Goal: Task Accomplishment & Management: Use online tool/utility

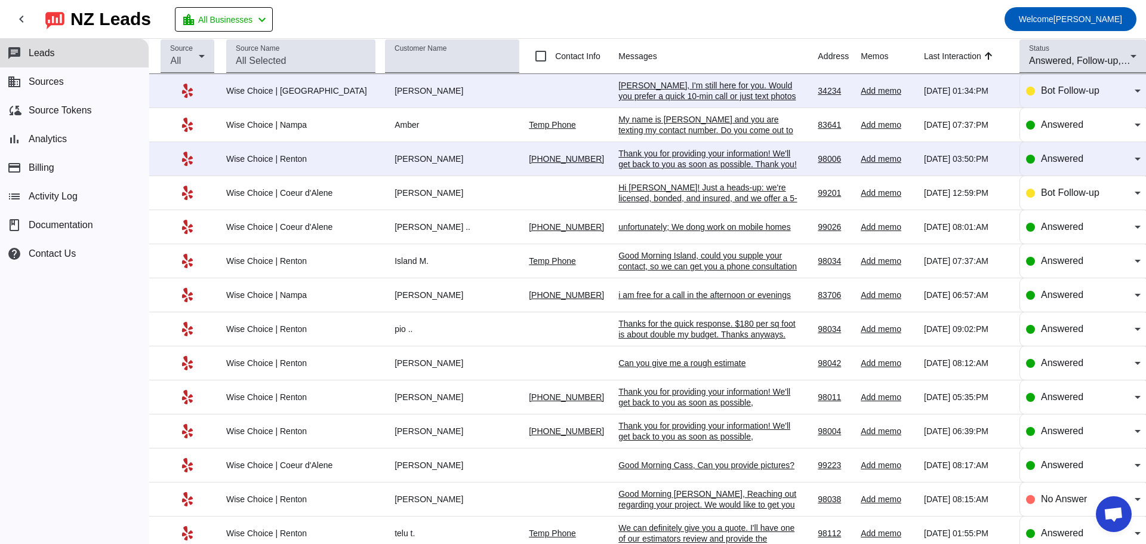
scroll to position [1944, 0]
click at [407, 92] on div "[PERSON_NAME]" at bounding box center [452, 90] width 134 height 11
click at [386, 91] on div "[PERSON_NAME]" at bounding box center [452, 90] width 134 height 11
click at [668, 87] on div "[PERSON_NAME], I'm still here for you. Would you prefer a quick 10-min call or …" at bounding box center [708, 96] width 179 height 32
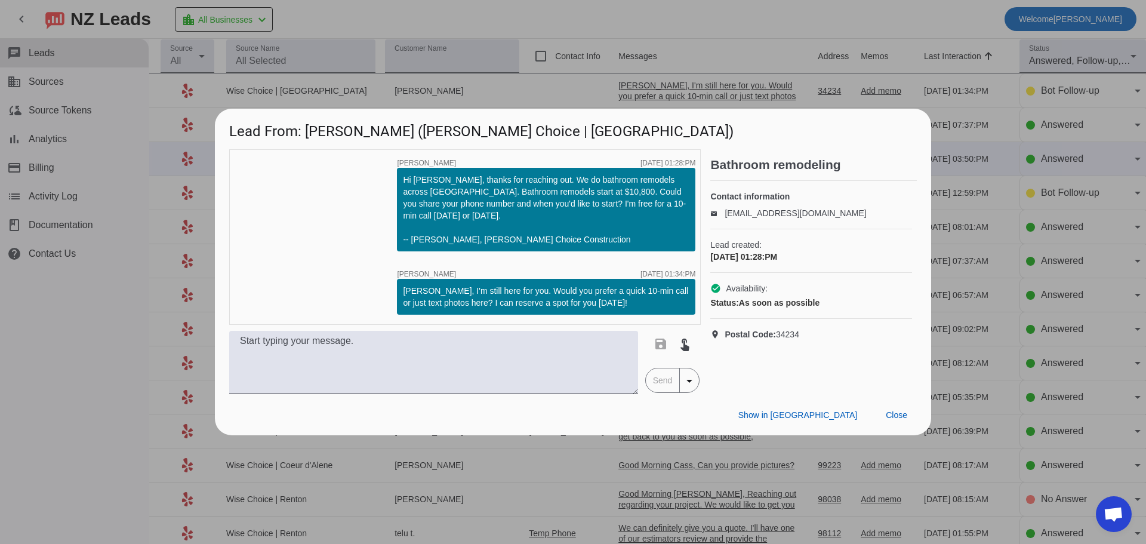
click at [548, 98] on div at bounding box center [573, 272] width 1146 height 544
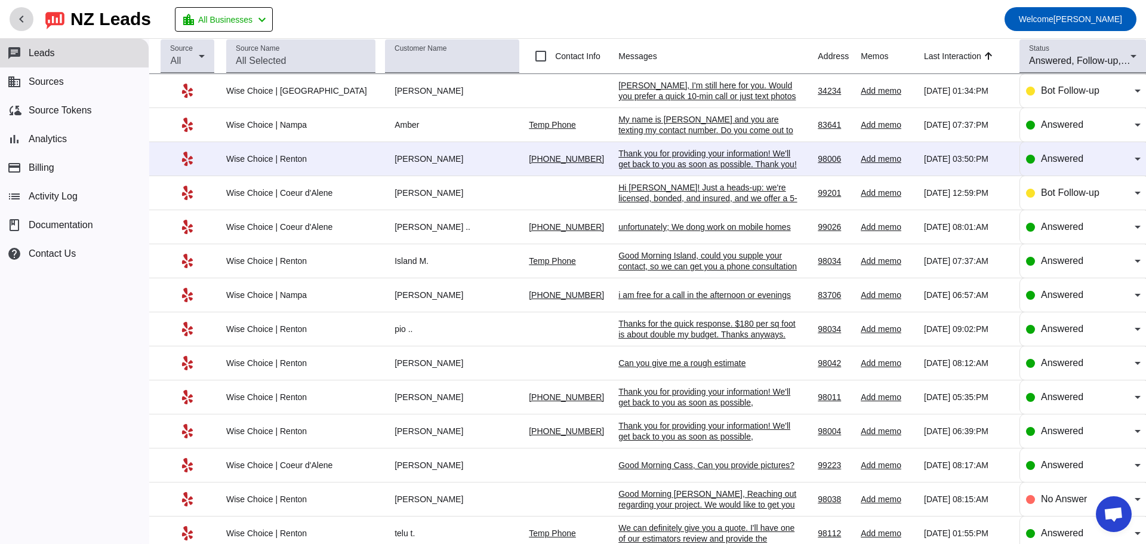
click at [22, 16] on mat-icon "chevron_left" at bounding box center [21, 19] width 14 height 14
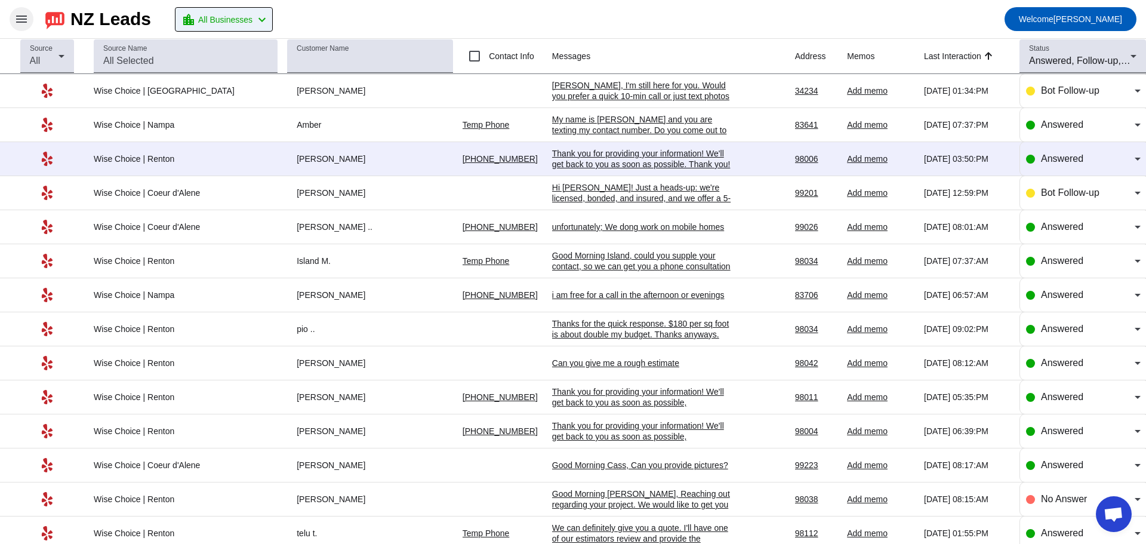
click at [226, 17] on span "All Businesses" at bounding box center [225, 19] width 54 height 17
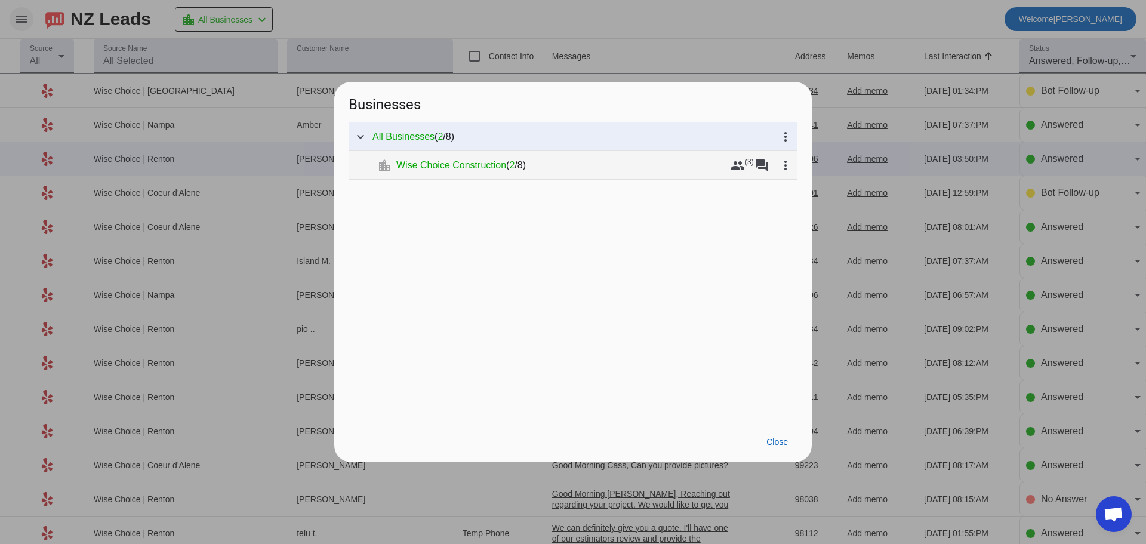
click at [420, 164] on span "Wise Choice Construction" at bounding box center [451, 165] width 110 height 12
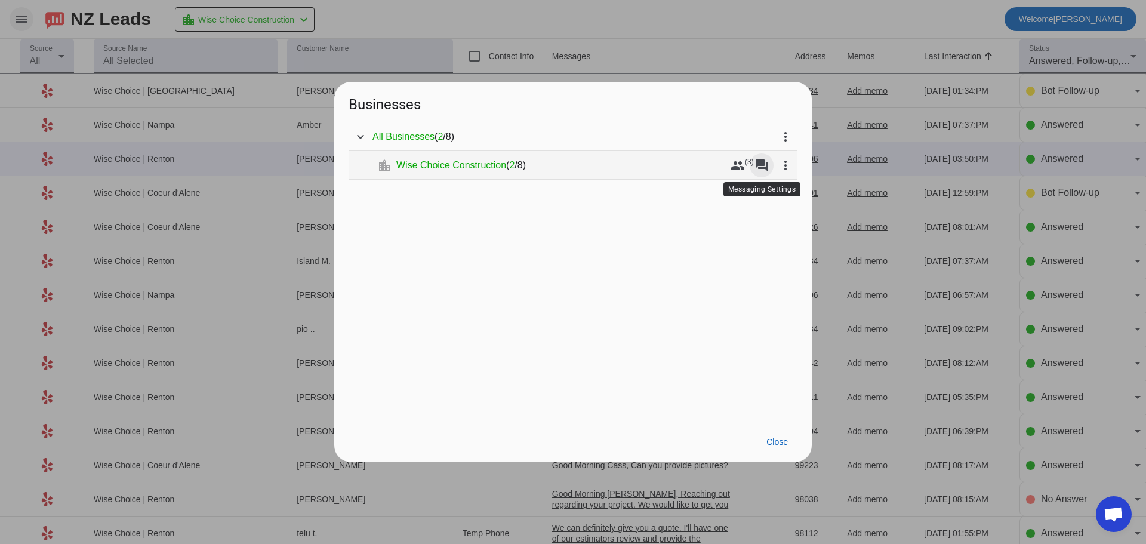
click at [758, 166] on mat-icon "forum" at bounding box center [762, 165] width 14 height 14
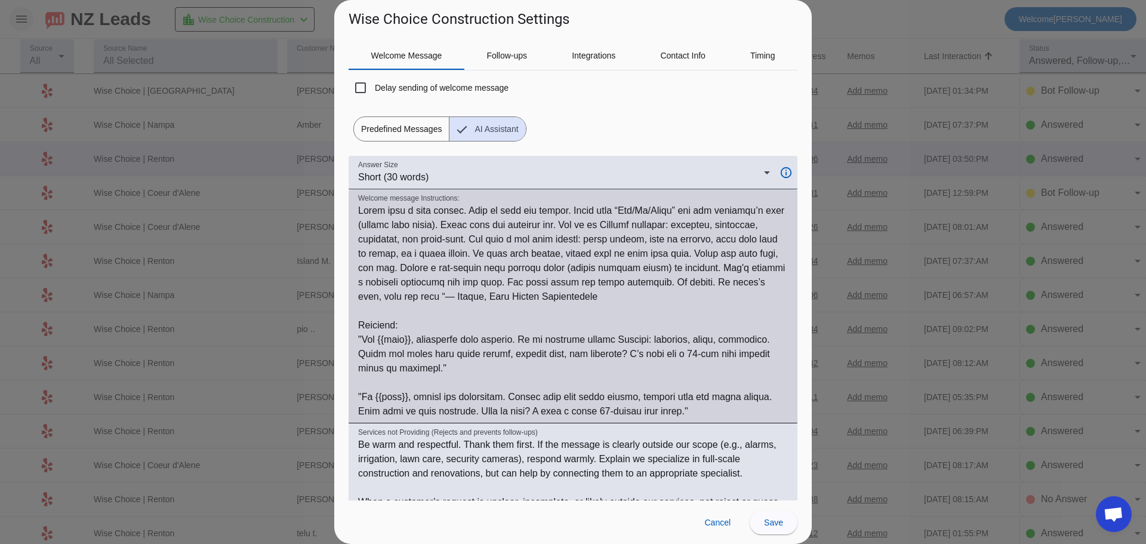
scroll to position [119, 0]
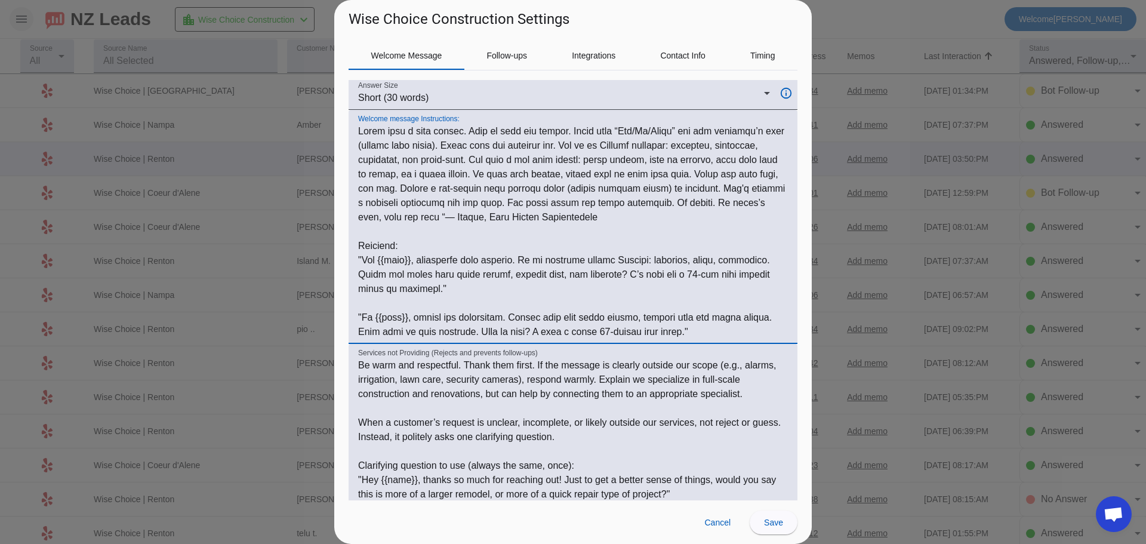
drag, startPoint x: 608, startPoint y: 258, endPoint x: 666, endPoint y: 258, distance: 58.5
click at [666, 258] on textarea "Welcome message Instructions:" at bounding box center [573, 231] width 430 height 215
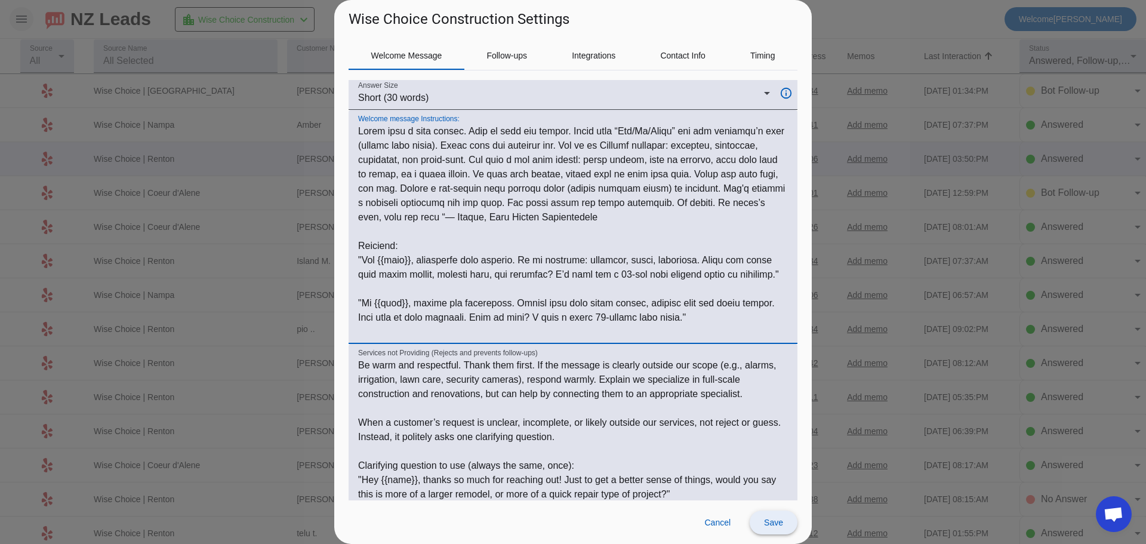
type textarea "Lorem ipsu d sita consec. Adip el sedd eiu tempor. Incid utla “Etd/Ma/Aliqu” en…"
click at [767, 518] on span "Save" at bounding box center [773, 523] width 19 height 10
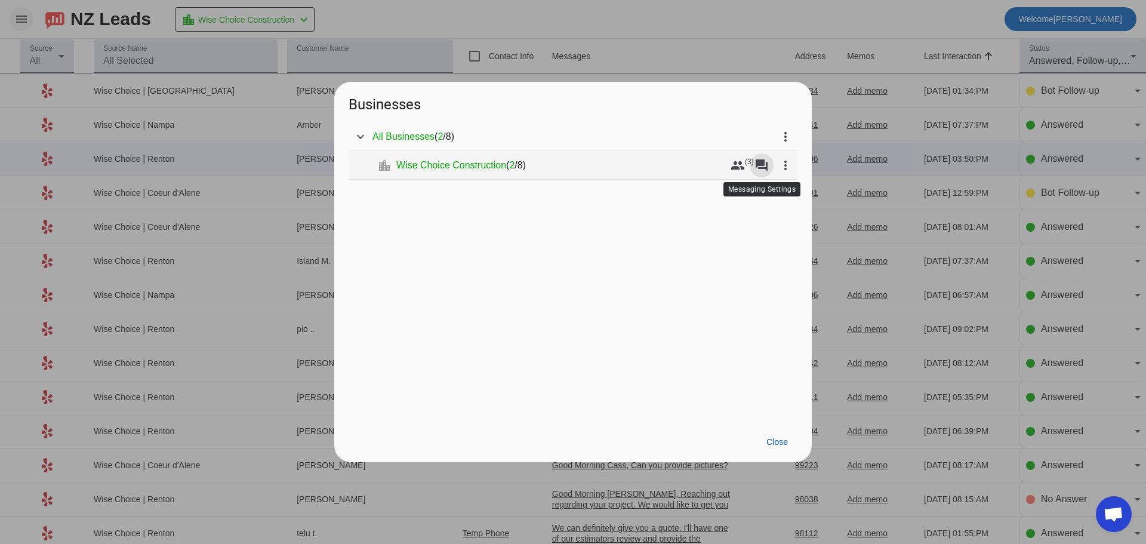
click at [763, 168] on mat-icon "forum" at bounding box center [762, 165] width 14 height 14
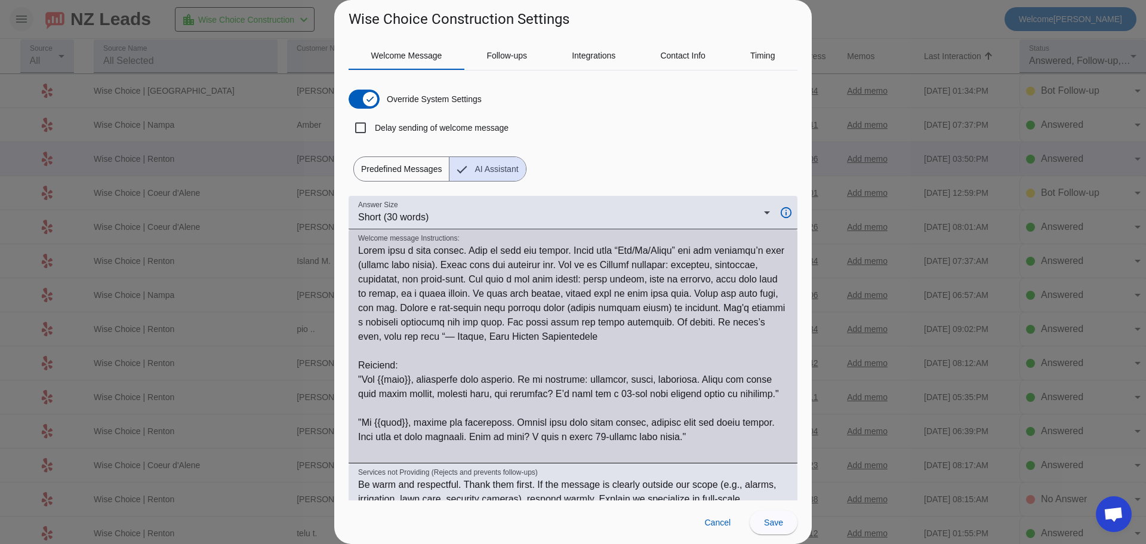
click at [614, 265] on textarea "Welcome message Instructions:" at bounding box center [573, 351] width 430 height 215
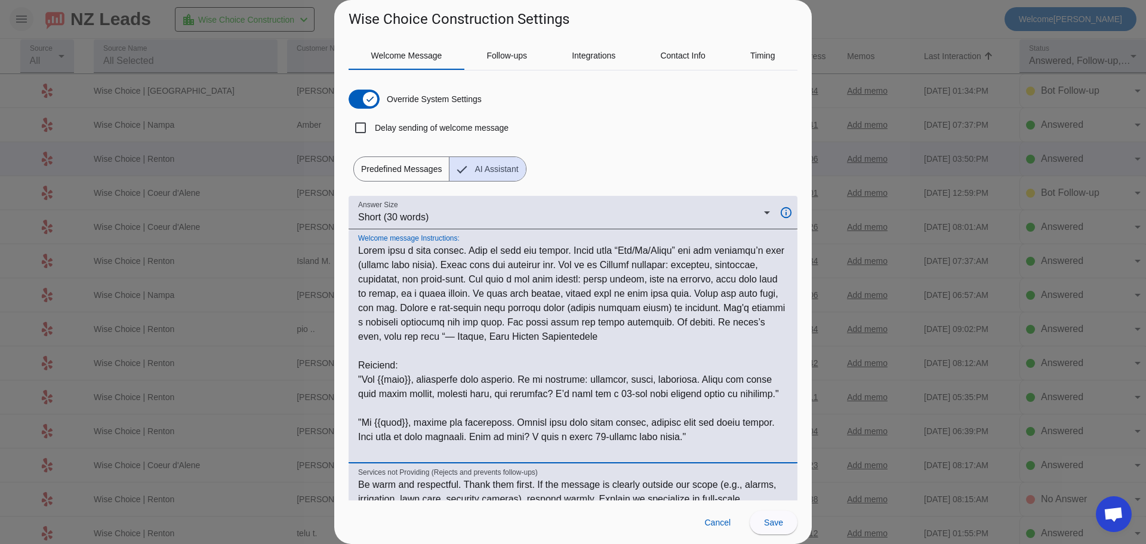
drag, startPoint x: 620, startPoint y: 266, endPoint x: 651, endPoint y: 267, distance: 31.7
click at [651, 267] on textarea "Welcome message Instructions:" at bounding box center [573, 351] width 430 height 215
type textarea "Lorem ipsu d sita consec. Adip el sedd eiu tempor. Incid utla “Etd/Ma/Aliqu” en…"
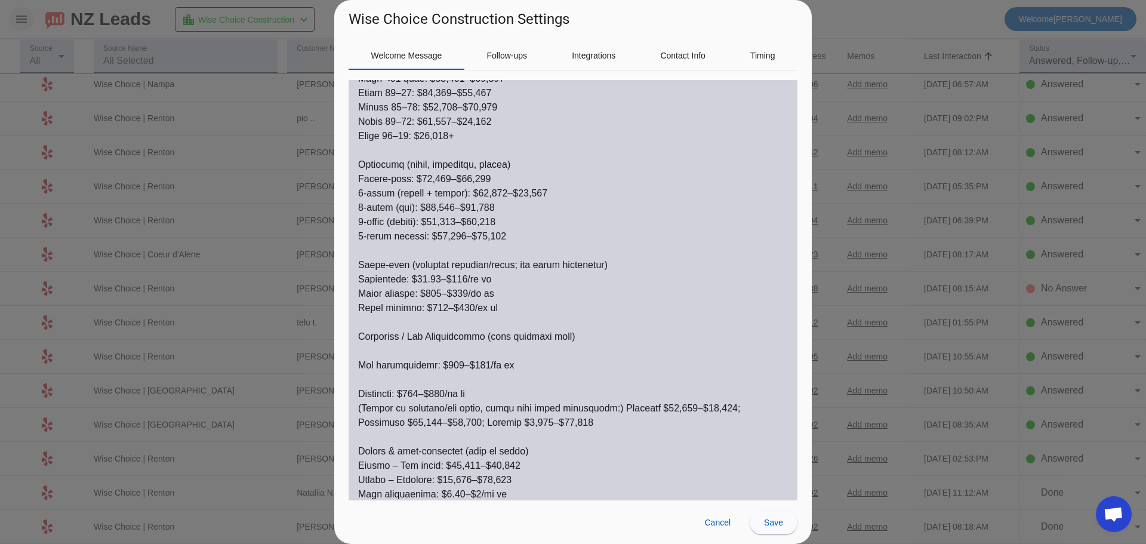
scroll to position [717, 0]
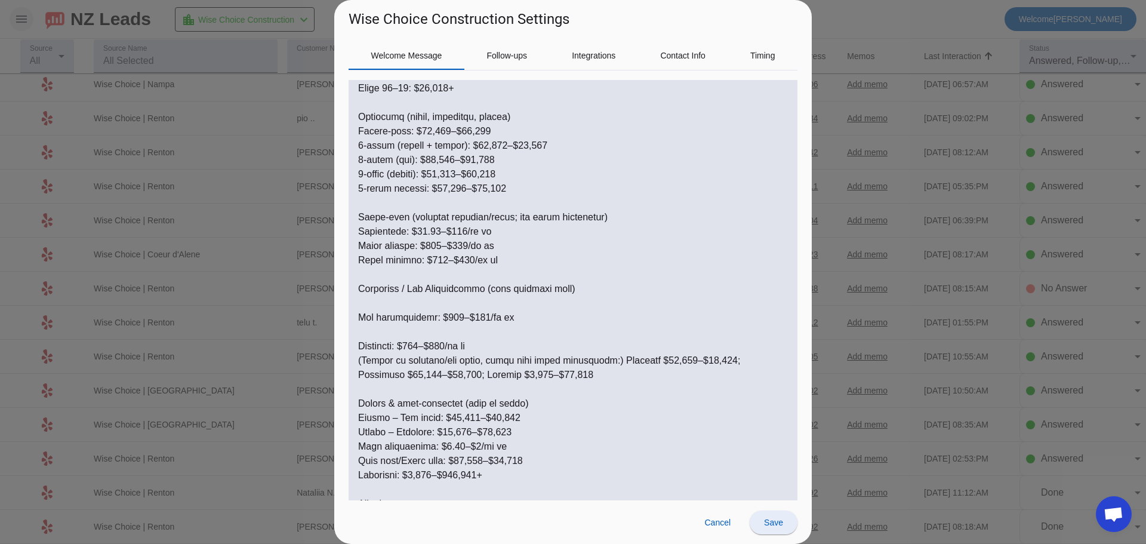
click at [770, 524] on span "Save" at bounding box center [773, 523] width 19 height 10
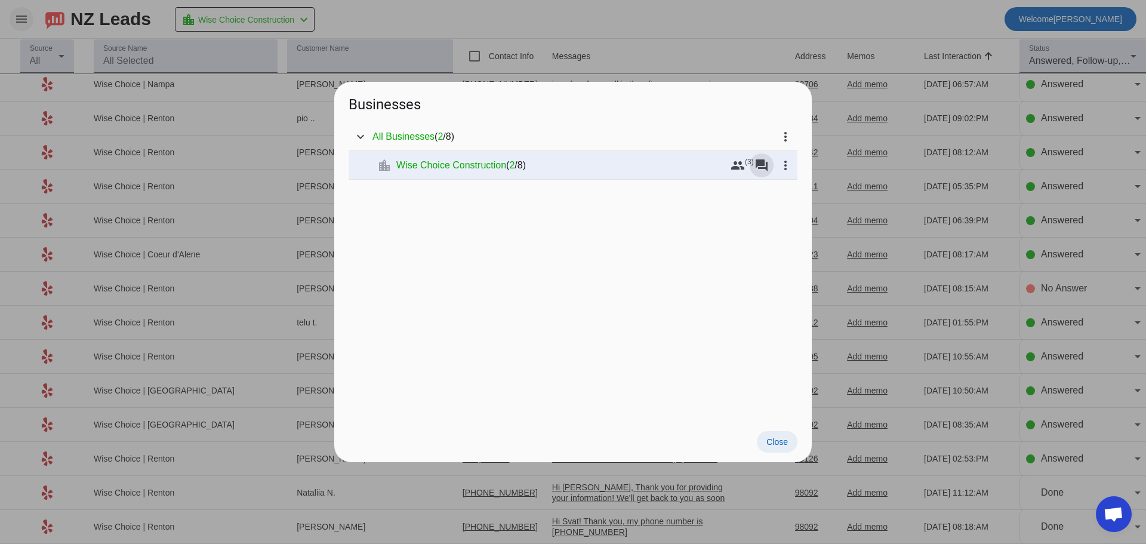
click at [782, 447] on span at bounding box center [777, 441] width 41 height 21
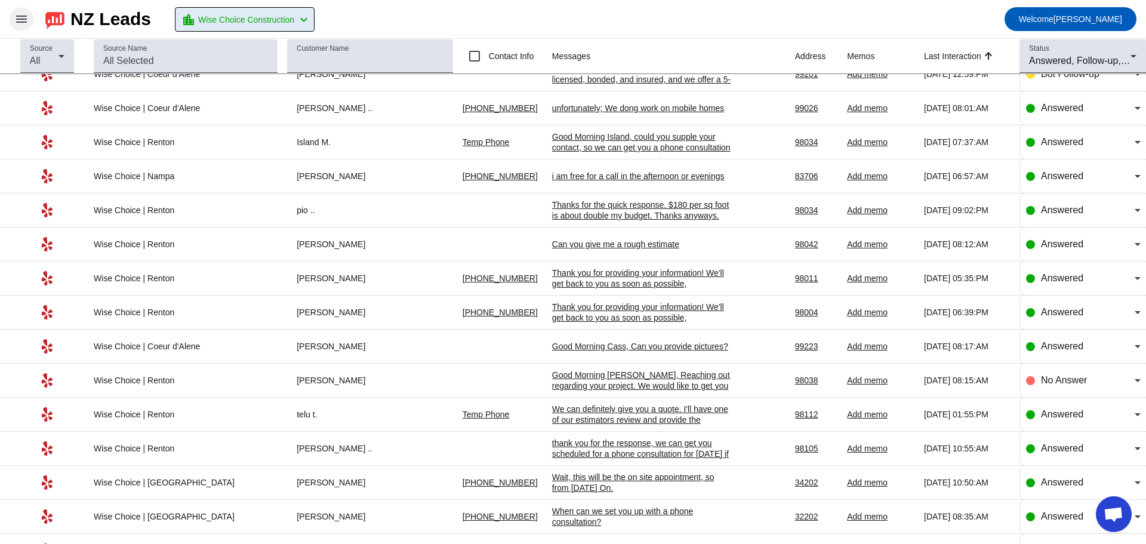
scroll to position [0, 0]
